Goal: Task Accomplishment & Management: Use online tool/utility

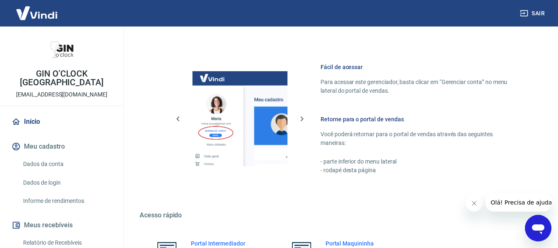
scroll to position [431, 0]
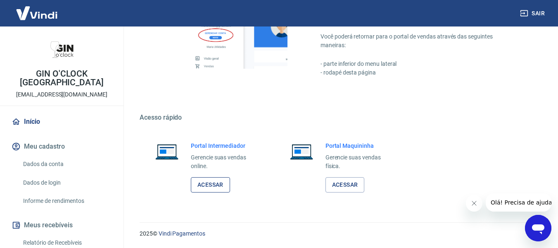
click at [216, 189] on link "Acessar" at bounding box center [210, 184] width 39 height 15
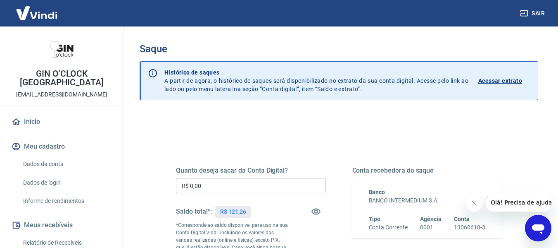
scroll to position [169, 0]
